Goal: Use online tool/utility: Utilize a website feature to perform a specific function

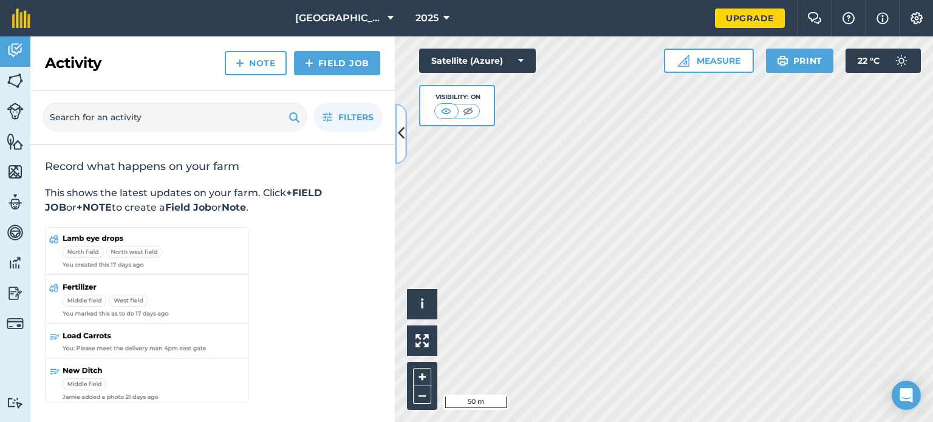
click at [402, 135] on icon at bounding box center [401, 133] width 7 height 21
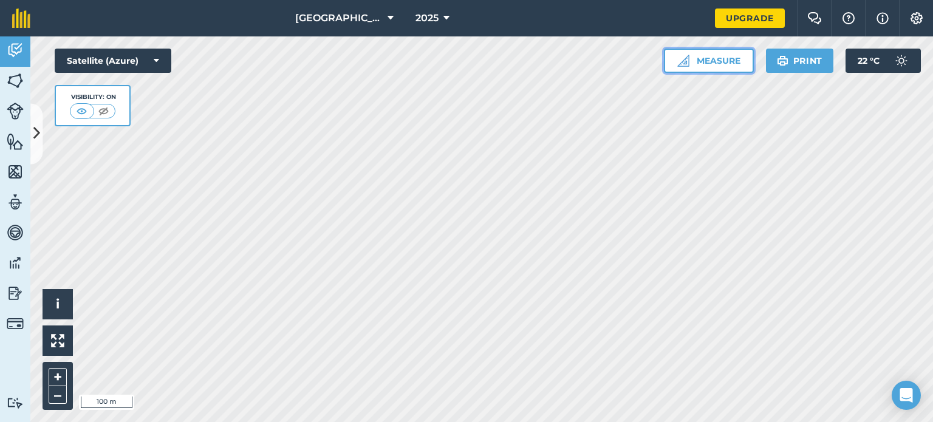
click at [719, 55] on button "Measure" at bounding box center [709, 61] width 90 height 24
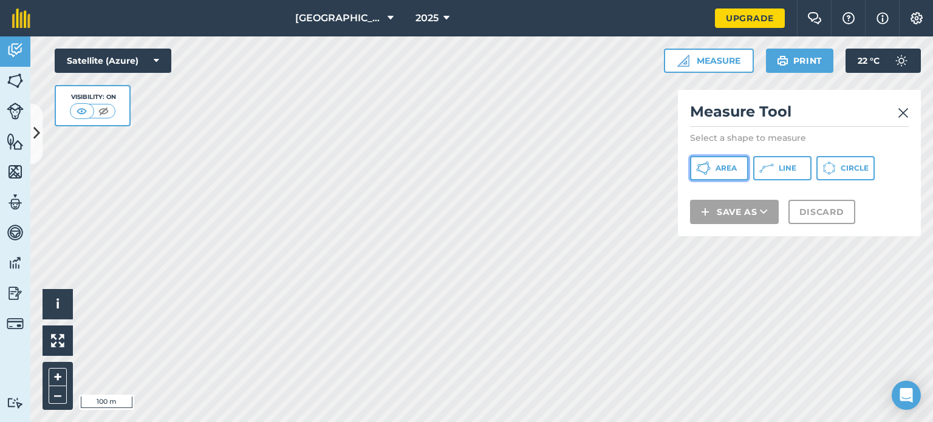
click at [729, 167] on span "Area" at bounding box center [725, 168] width 21 height 10
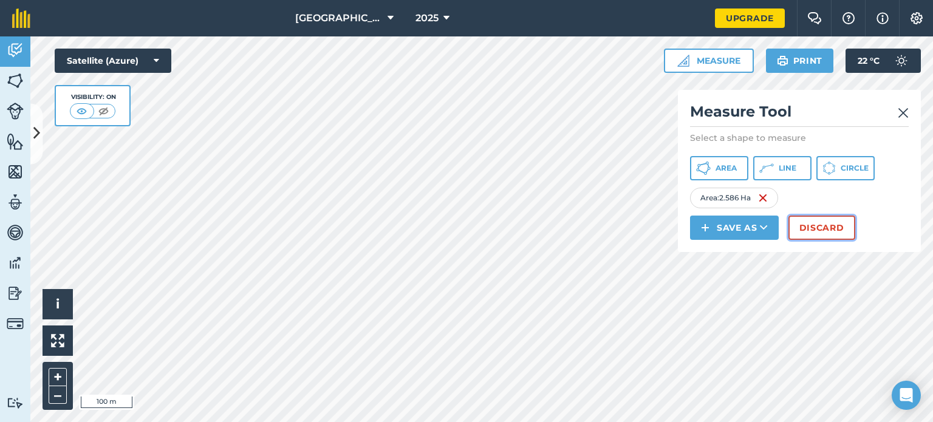
click at [813, 231] on button "Discard" at bounding box center [821, 228] width 67 height 24
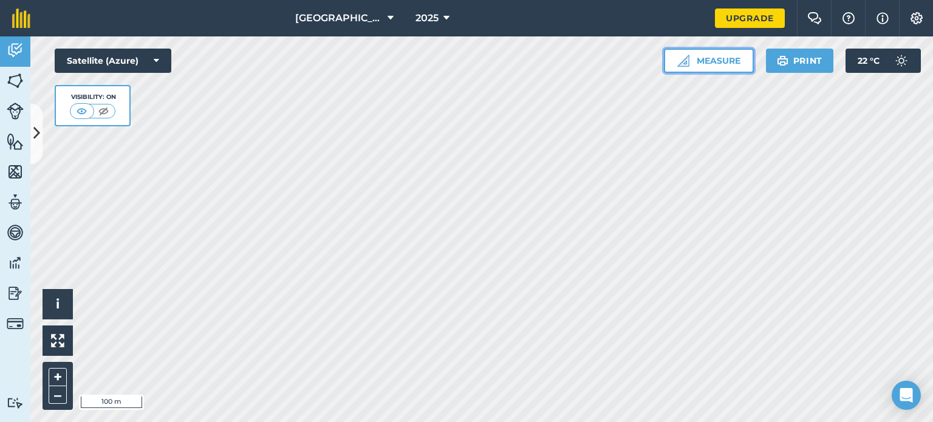
click at [705, 67] on button "Measure" at bounding box center [709, 61] width 90 height 24
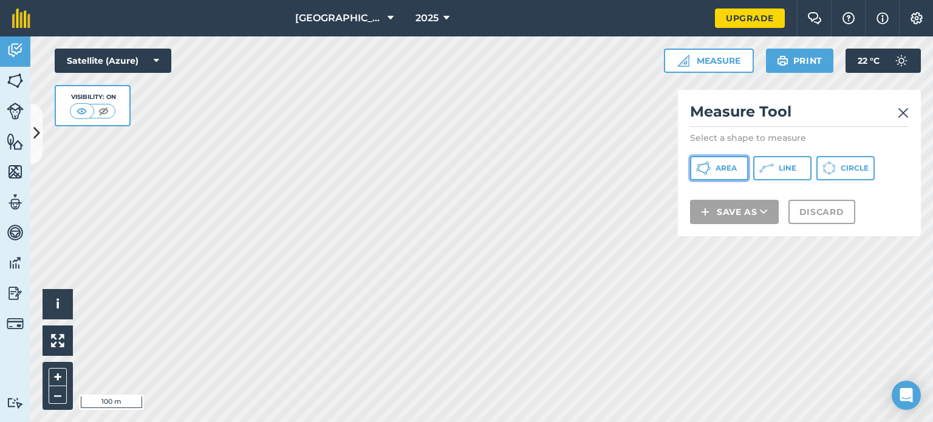
click at [719, 171] on span "Area" at bounding box center [725, 168] width 21 height 10
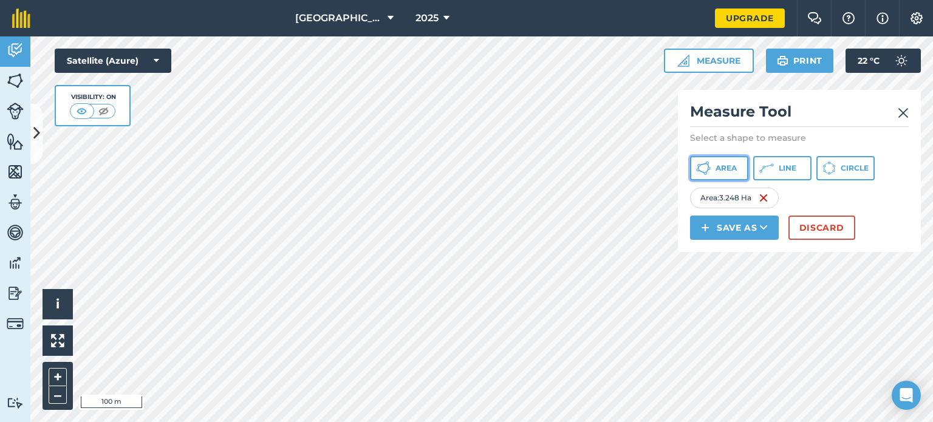
click at [715, 166] on span "Area" at bounding box center [725, 168] width 21 height 10
click at [900, 109] on img at bounding box center [903, 113] width 11 height 15
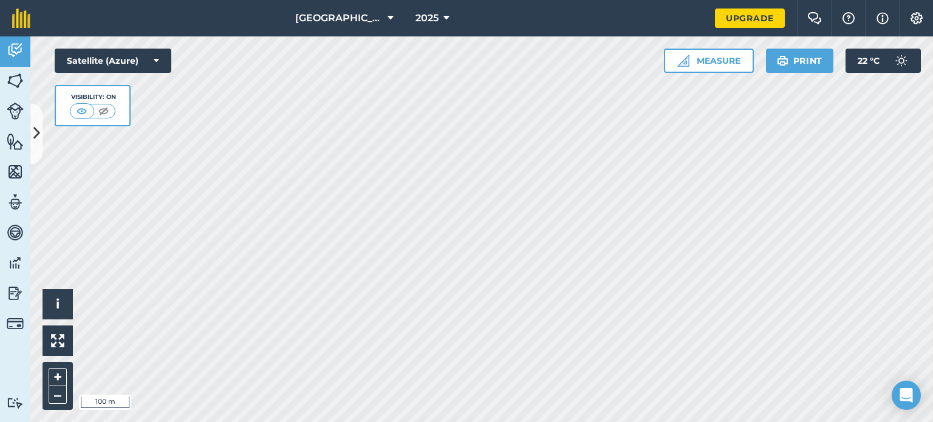
click at [722, 422] on html "Hampden Farm 2025 Upgrade Farm Chat Help Info Settings Map printing is not avai…" at bounding box center [466, 211] width 933 height 422
click at [650, 422] on html "Hampden Farm 2025 Upgrade Farm Chat Help Info Settings Map printing is not avai…" at bounding box center [466, 211] width 933 height 422
click at [702, 63] on button "Measure" at bounding box center [709, 61] width 90 height 24
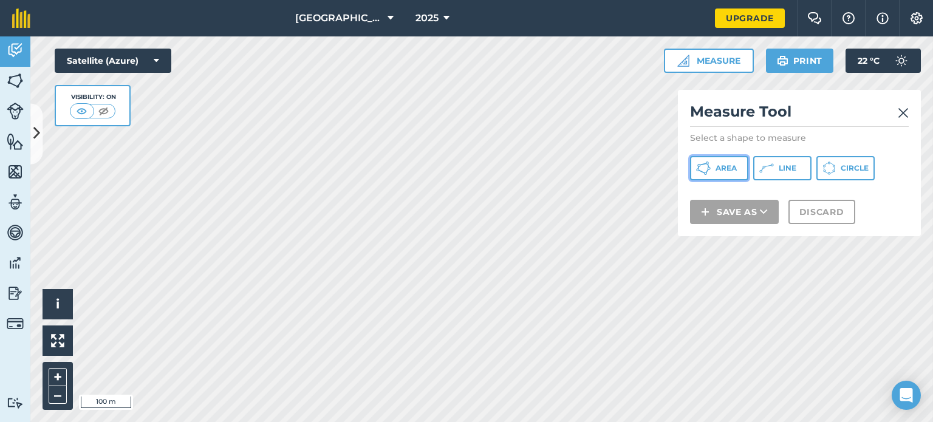
click at [722, 167] on span "Area" at bounding box center [725, 168] width 21 height 10
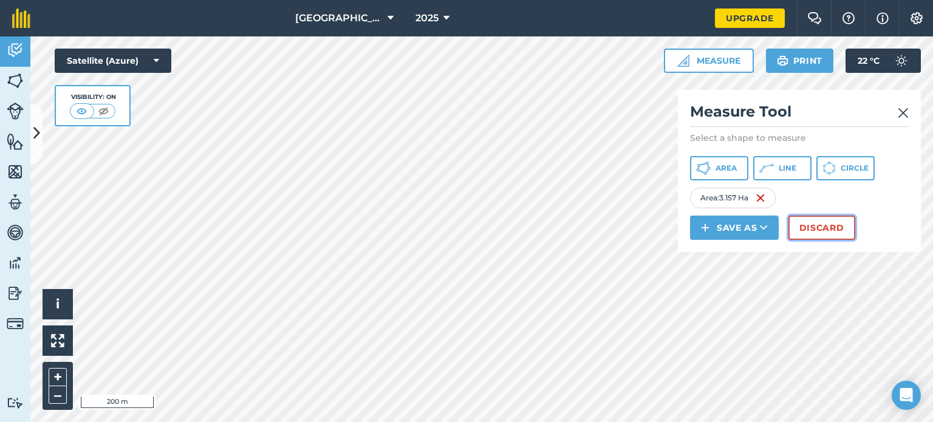
click at [828, 223] on button "Discard" at bounding box center [821, 228] width 67 height 24
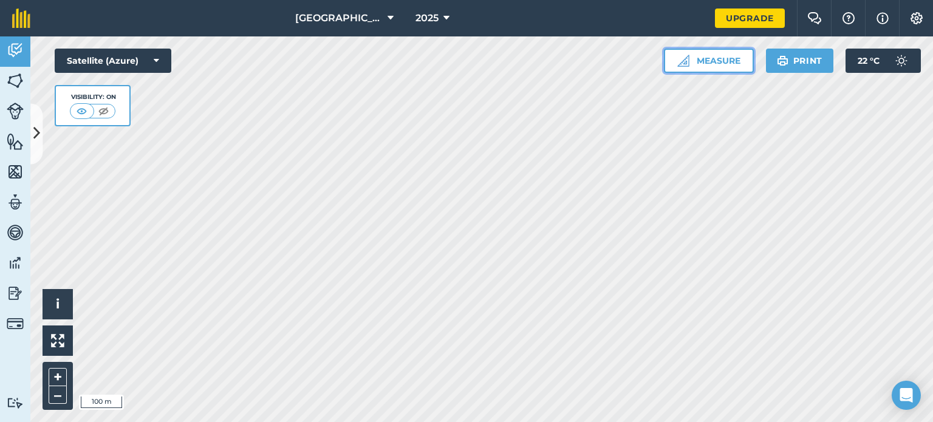
click at [706, 58] on button "Measure" at bounding box center [709, 61] width 90 height 24
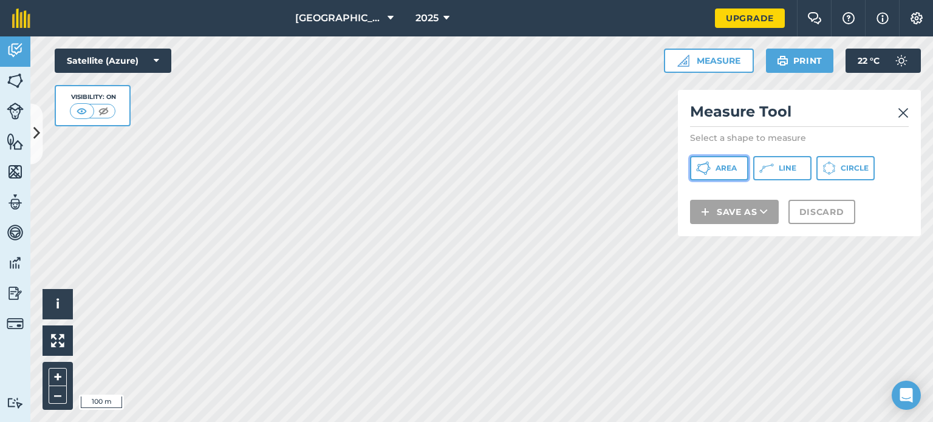
click at [714, 165] on button "Area" at bounding box center [719, 168] width 58 height 24
click at [901, 118] on img at bounding box center [903, 113] width 11 height 15
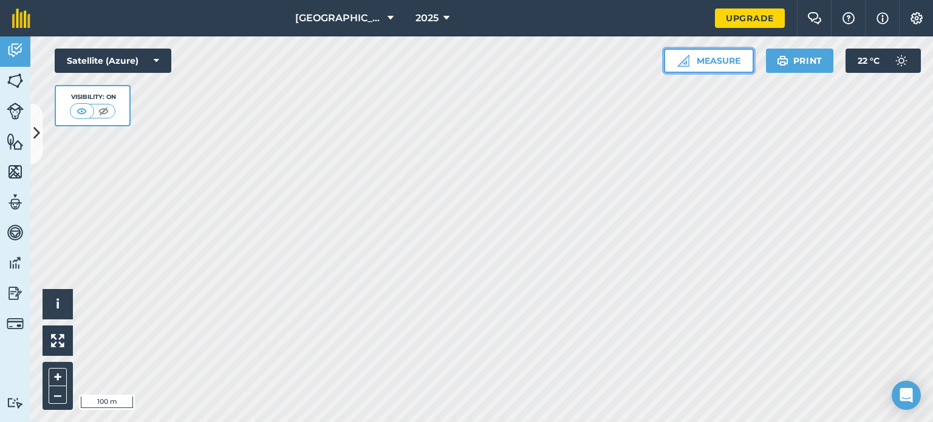
click at [712, 61] on button "Measure" at bounding box center [709, 61] width 90 height 24
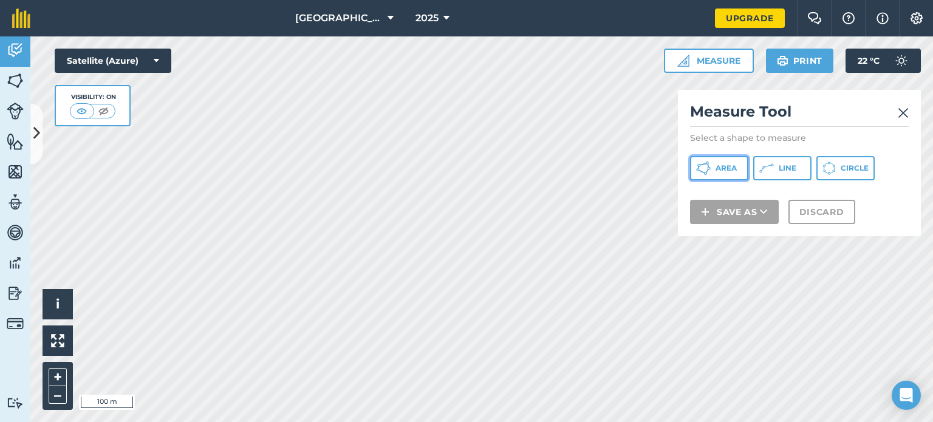
click at [724, 167] on span "Area" at bounding box center [725, 168] width 21 height 10
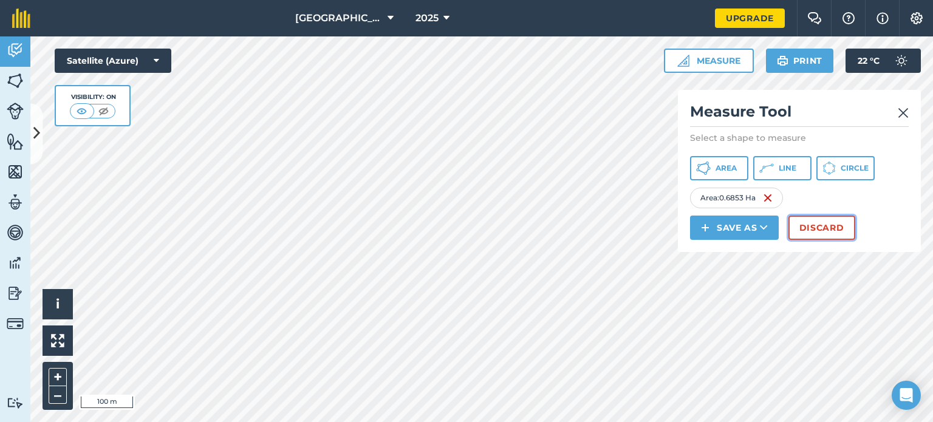
click at [828, 225] on button "Discard" at bounding box center [821, 228] width 67 height 24
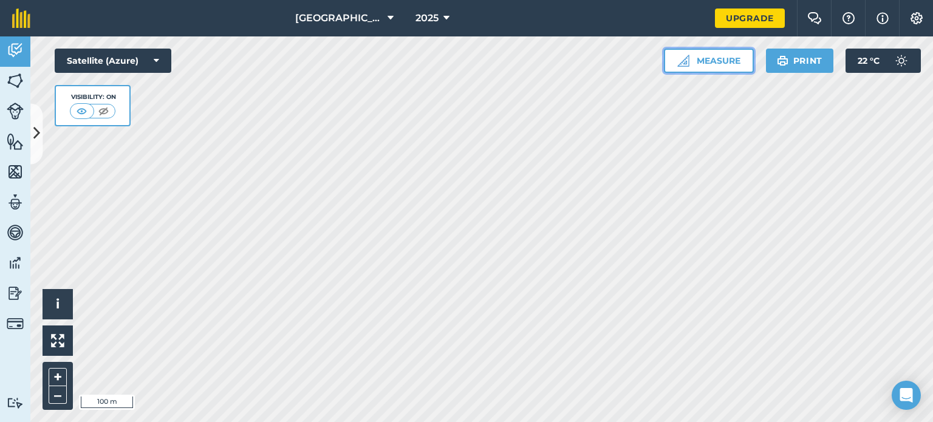
click at [711, 65] on button "Measure" at bounding box center [709, 61] width 90 height 24
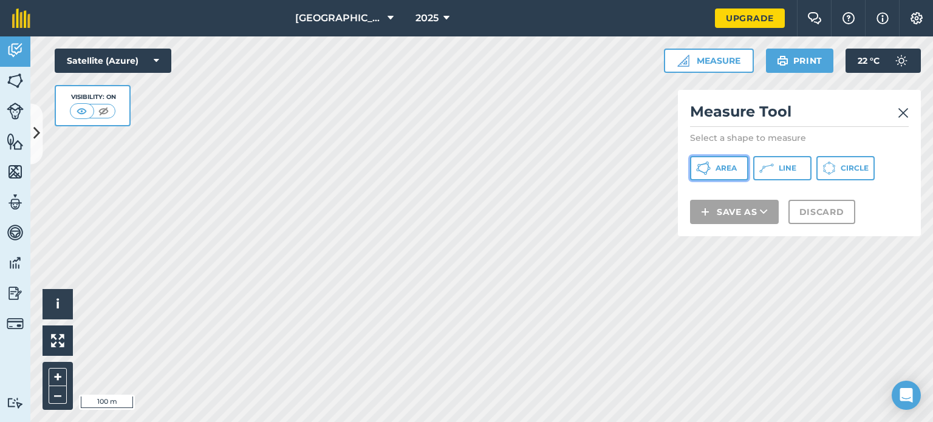
click at [728, 174] on button "Area" at bounding box center [719, 168] width 58 height 24
